Goal: Task Accomplishment & Management: Manage account settings

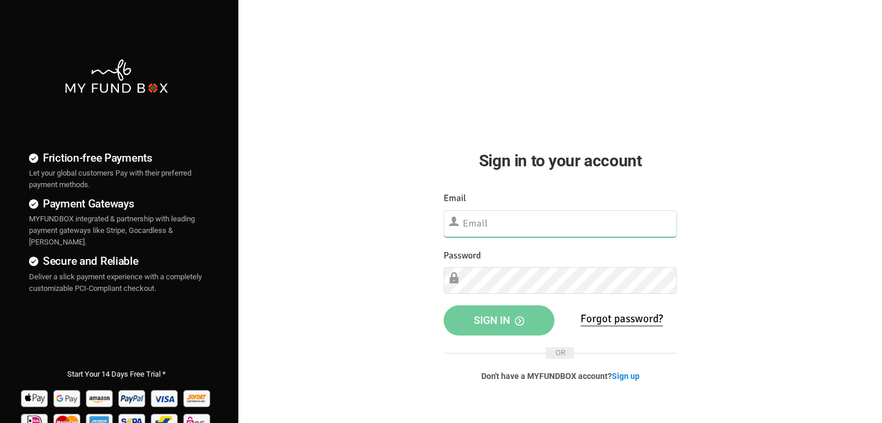
type input "[EMAIL_ADDRESS][DOMAIN_NAME]"
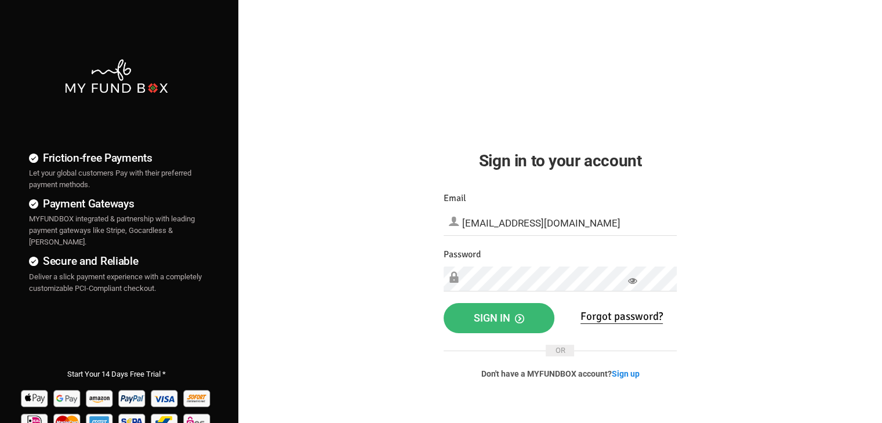
click at [488, 326] on button "Sign in" at bounding box center [499, 318] width 111 height 30
